Goal: Task Accomplishment & Management: Manage account settings

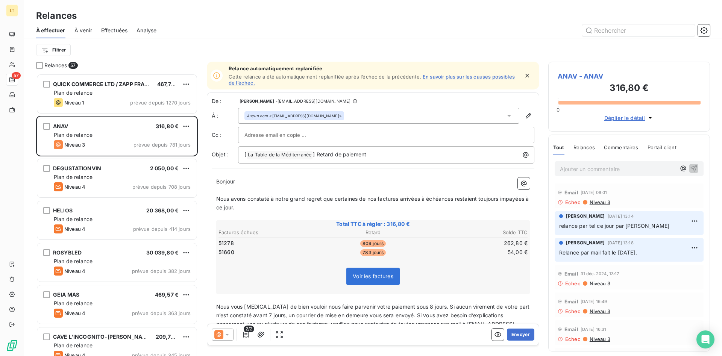
scroll to position [282, 162]
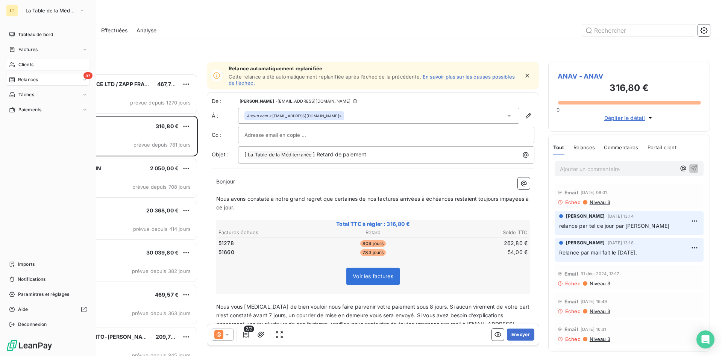
click at [31, 65] on span "Clients" at bounding box center [25, 64] width 15 height 7
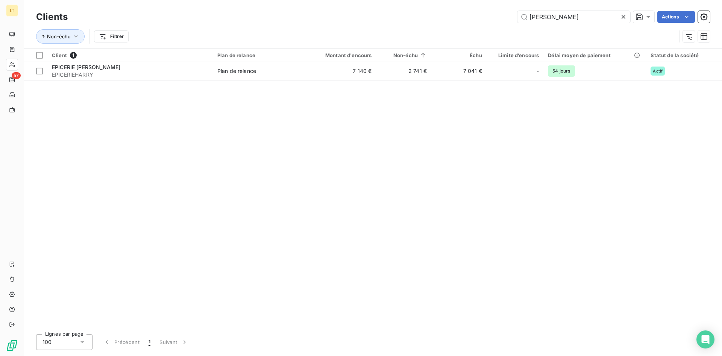
drag, startPoint x: 572, startPoint y: 15, endPoint x: 401, endPoint y: 8, distance: 170.9
click at [518, 12] on input "[PERSON_NAME]" at bounding box center [574, 17] width 113 height 12
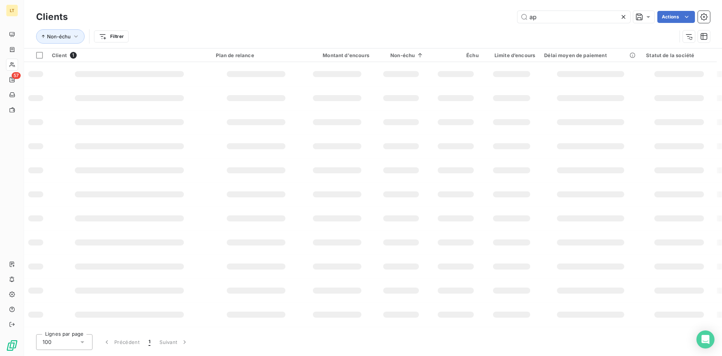
type input "a"
type input "c"
type input "acpm"
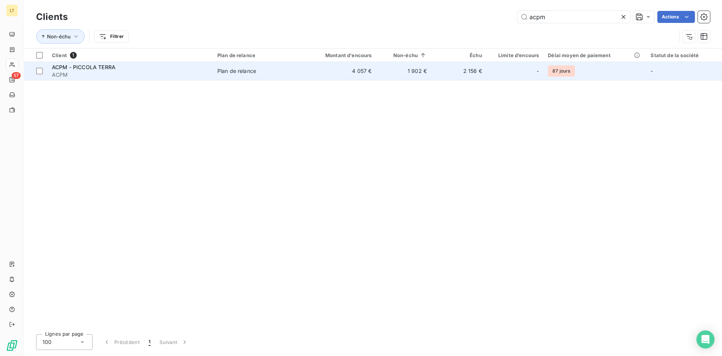
click at [379, 69] on td "1 902 €" at bounding box center [403, 71] width 55 height 18
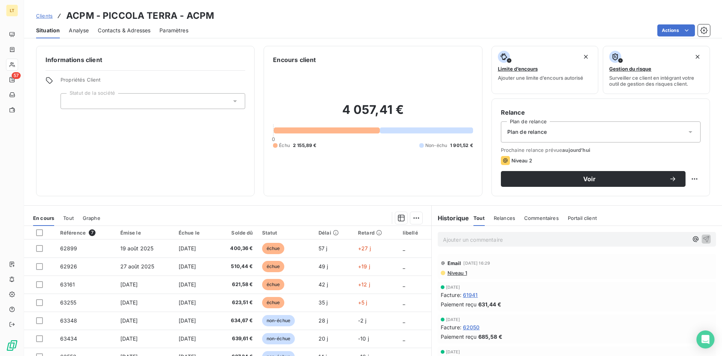
click at [147, 33] on span "Contacts & Adresses" at bounding box center [124, 31] width 53 height 8
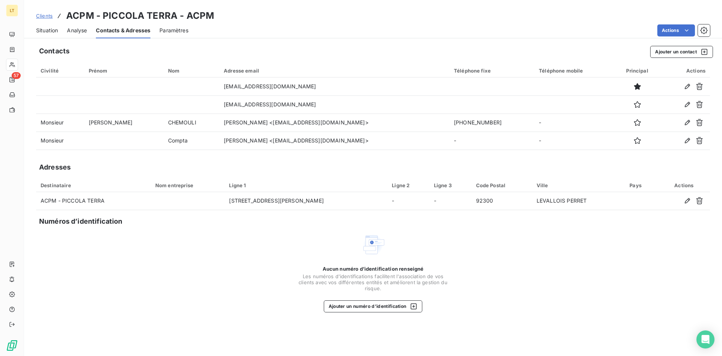
click at [41, 30] on span "Situation" at bounding box center [47, 31] width 22 height 8
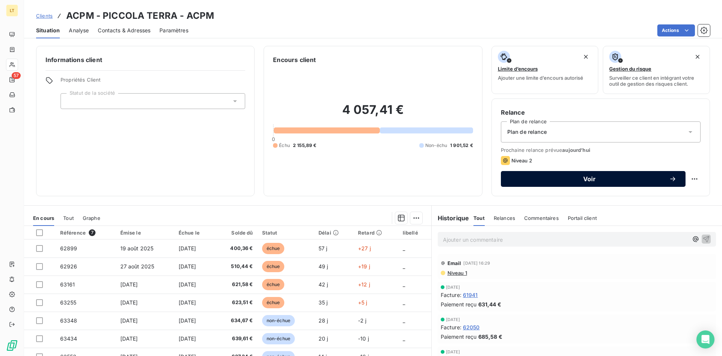
click at [554, 180] on span "Voir" at bounding box center [589, 179] width 159 height 6
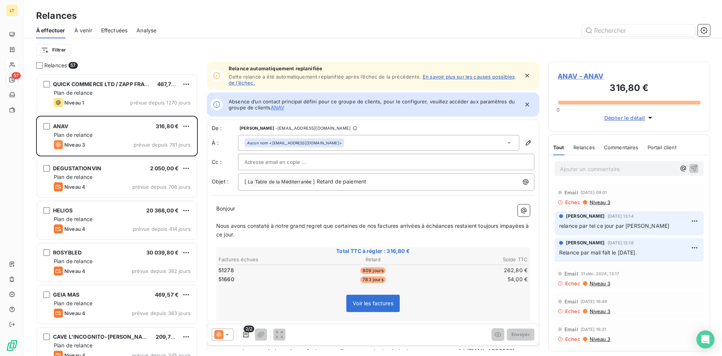
scroll to position [282, 162]
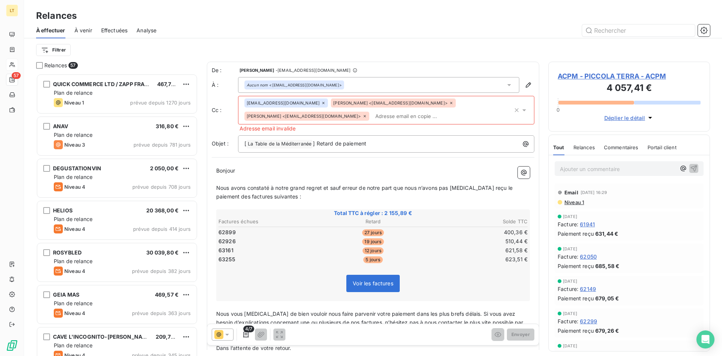
click at [333, 104] on span "[PERSON_NAME] <[EMAIL_ADDRESS][DOMAIN_NAME]>" at bounding box center [390, 103] width 114 height 5
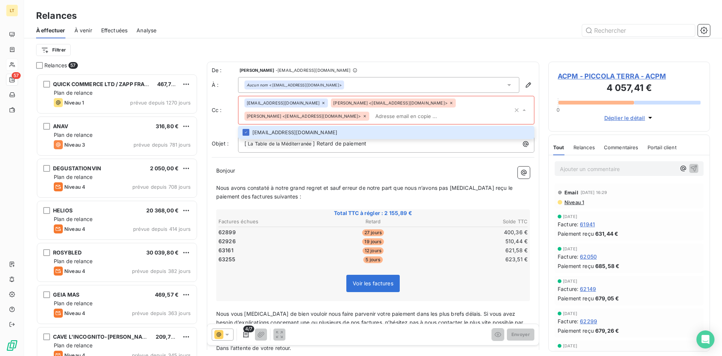
click at [372, 116] on input "text" at bounding box center [442, 116] width 141 height 11
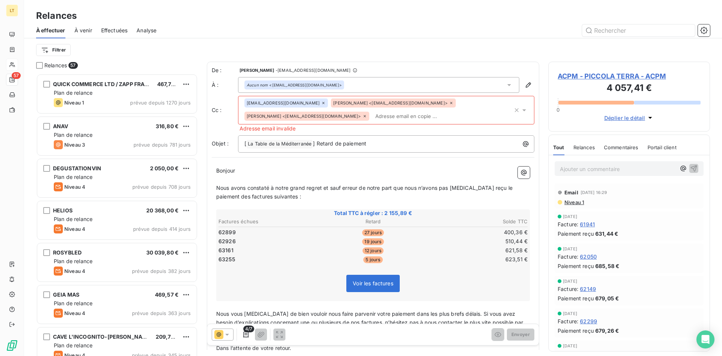
click at [293, 101] on span "[EMAIL_ADDRESS][DOMAIN_NAME]" at bounding box center [283, 103] width 73 height 5
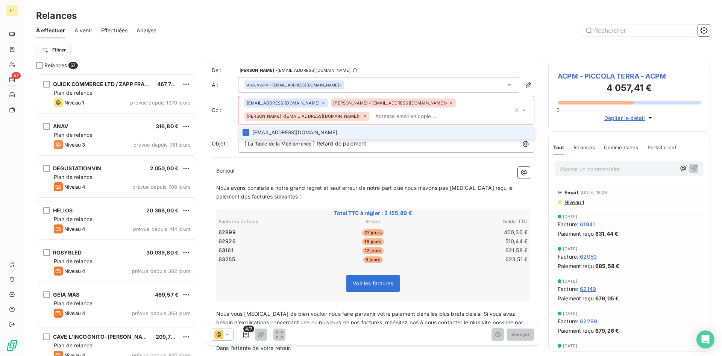
click at [522, 109] on icon at bounding box center [525, 110] width 8 height 8
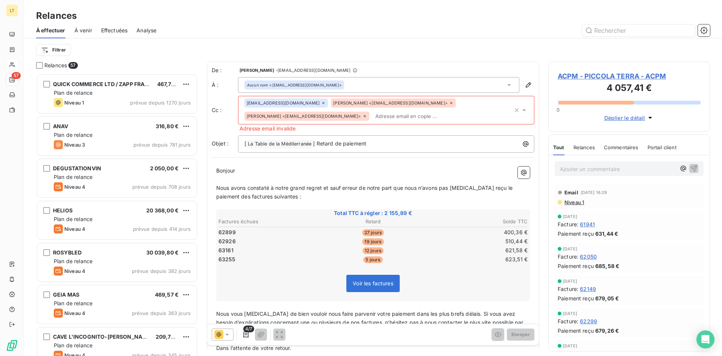
click at [366, 115] on icon at bounding box center [365, 116] width 2 height 2
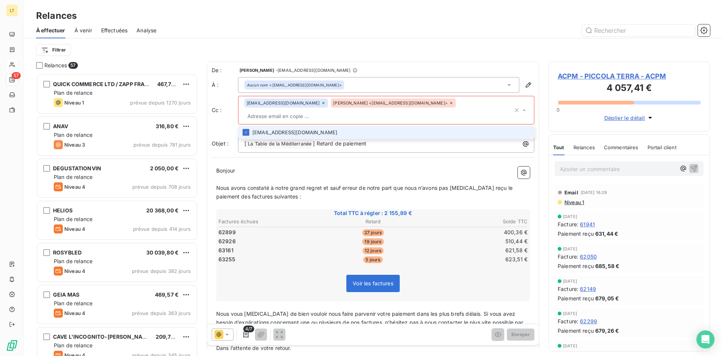
click at [449, 104] on icon at bounding box center [451, 103] width 5 height 5
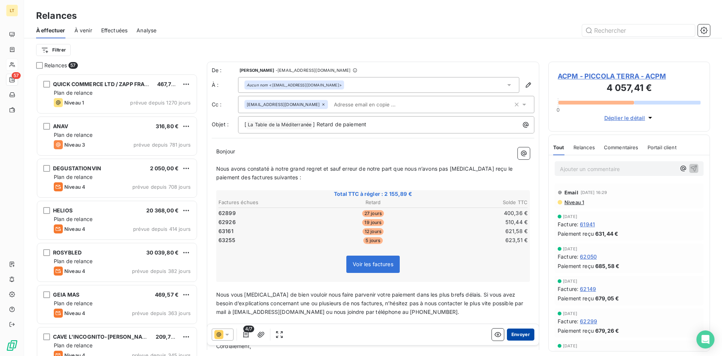
click at [524, 329] on button "Envoyer" at bounding box center [520, 335] width 27 height 12
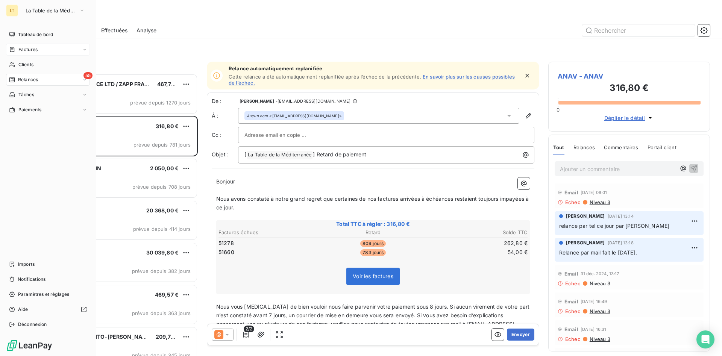
drag, startPoint x: 18, startPoint y: 62, endPoint x: 46, endPoint y: 51, distance: 30.2
click at [19, 62] on div "Clients" at bounding box center [48, 65] width 84 height 12
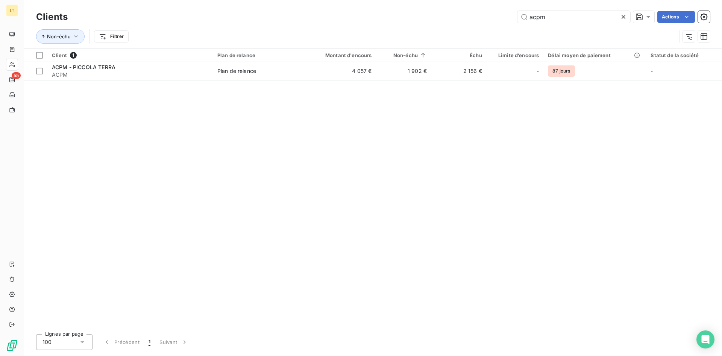
drag, startPoint x: 546, startPoint y: 17, endPoint x: 493, endPoint y: 8, distance: 54.5
click at [518, 11] on input "acpm" at bounding box center [574, 17] width 113 height 12
type input "zorba"
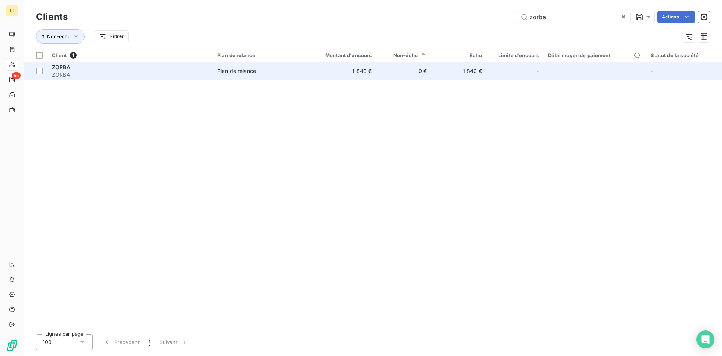
click at [219, 69] on div "Plan de relance" at bounding box center [236, 71] width 39 height 8
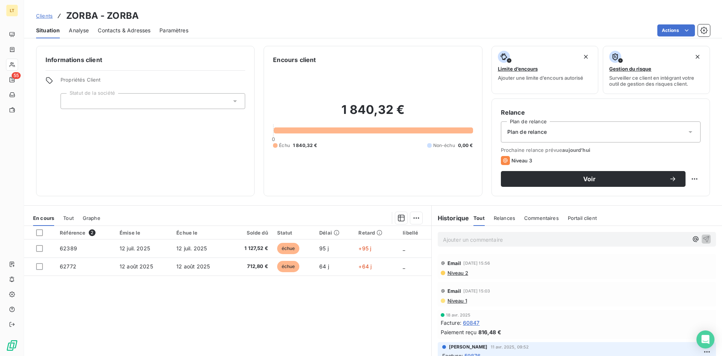
click at [113, 33] on span "Contacts & Adresses" at bounding box center [124, 31] width 53 height 8
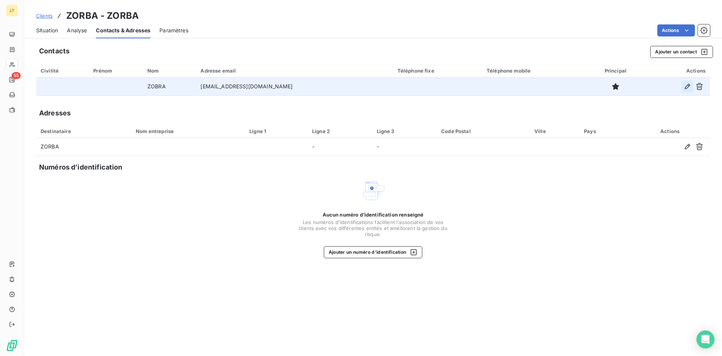
click at [686, 85] on icon "button" at bounding box center [688, 87] width 8 height 8
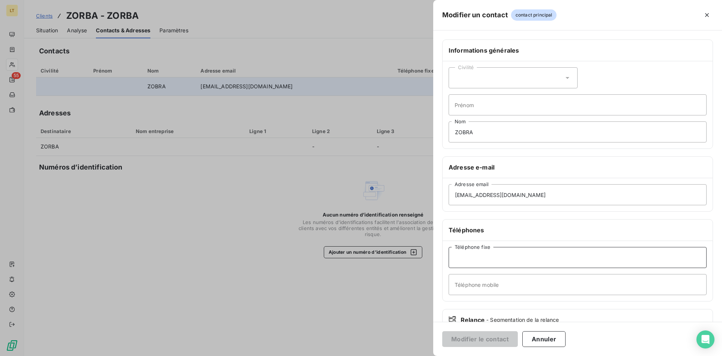
click at [487, 258] on input "Téléphone fixe" at bounding box center [578, 257] width 258 height 21
click at [494, 287] on input "Téléphone mobile" at bounding box center [578, 284] width 258 height 21
paste input "06 71 99 01 37"
type input "06 71 99 01 37"
click at [502, 103] on input "Prénom" at bounding box center [578, 104] width 258 height 21
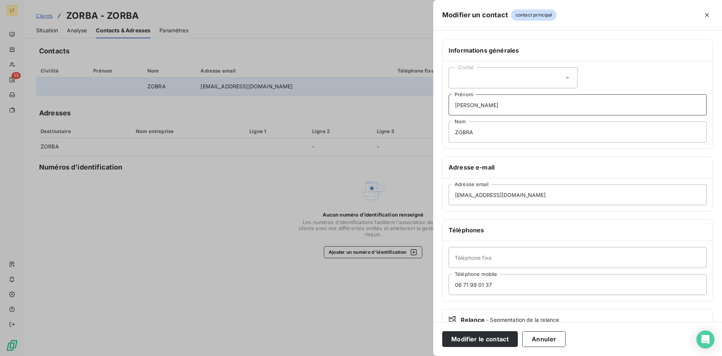
type input "[PERSON_NAME]"
click at [558, 77] on div "Civilité" at bounding box center [513, 77] width 129 height 21
click at [533, 96] on li "Madame" at bounding box center [513, 97] width 129 height 14
click at [501, 338] on button "Modifier le contact" at bounding box center [480, 339] width 76 height 16
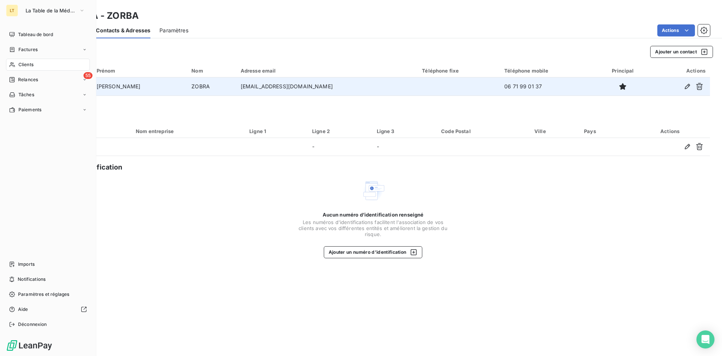
click at [24, 64] on span "Clients" at bounding box center [25, 64] width 15 height 7
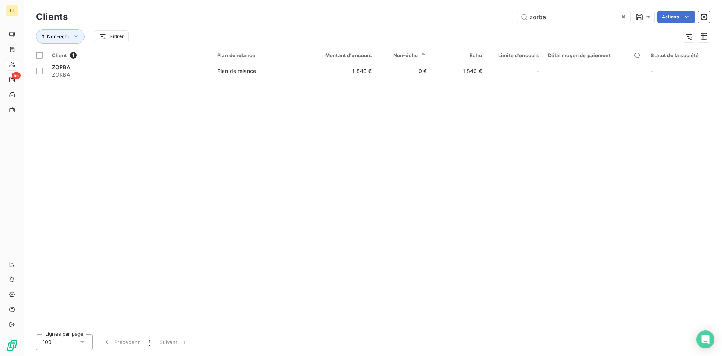
drag, startPoint x: 563, startPoint y: 20, endPoint x: 420, endPoint y: 3, distance: 144.3
click at [518, 11] on input "zorba" at bounding box center [574, 17] width 113 height 12
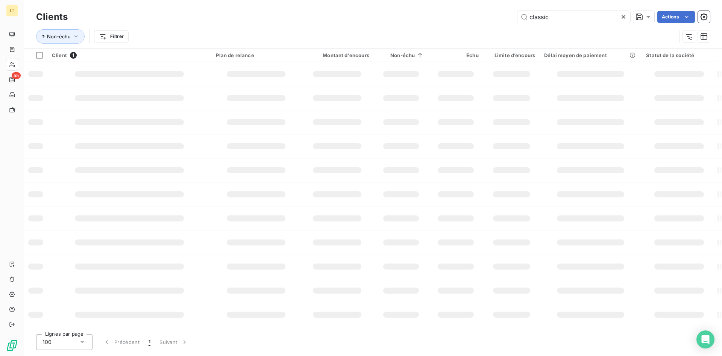
type input "classic"
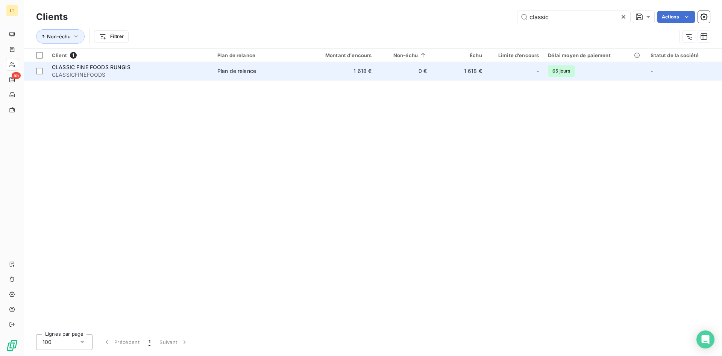
click at [267, 78] on td "Plan de relance" at bounding box center [258, 71] width 90 height 18
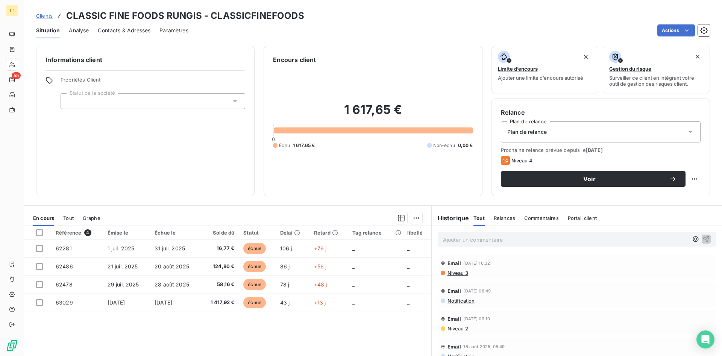
click at [121, 32] on span "Contacts & Adresses" at bounding box center [124, 31] width 53 height 8
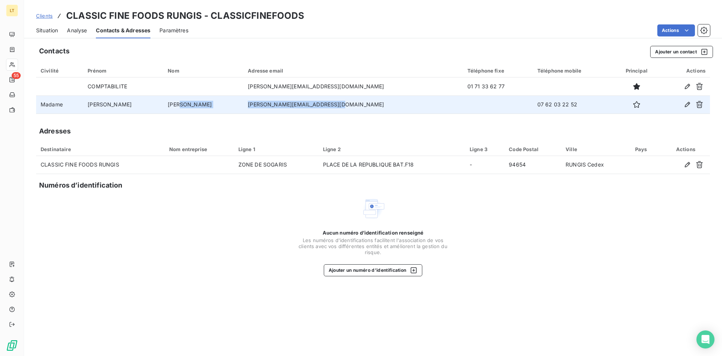
drag, startPoint x: 312, startPoint y: 105, endPoint x: 216, endPoint y: 109, distance: 96.4
click at [216, 109] on tr "Madame [PERSON_NAME] [PERSON_NAME][EMAIL_ADDRESS][DOMAIN_NAME] 07 62 03 22 52" at bounding box center [373, 105] width 674 height 18
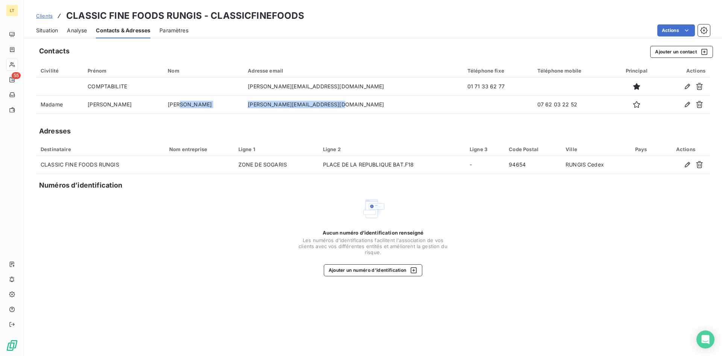
copy tr "[PERSON_NAME][EMAIL_ADDRESS][DOMAIN_NAME]"
